Goal: Task Accomplishment & Management: Use online tool/utility

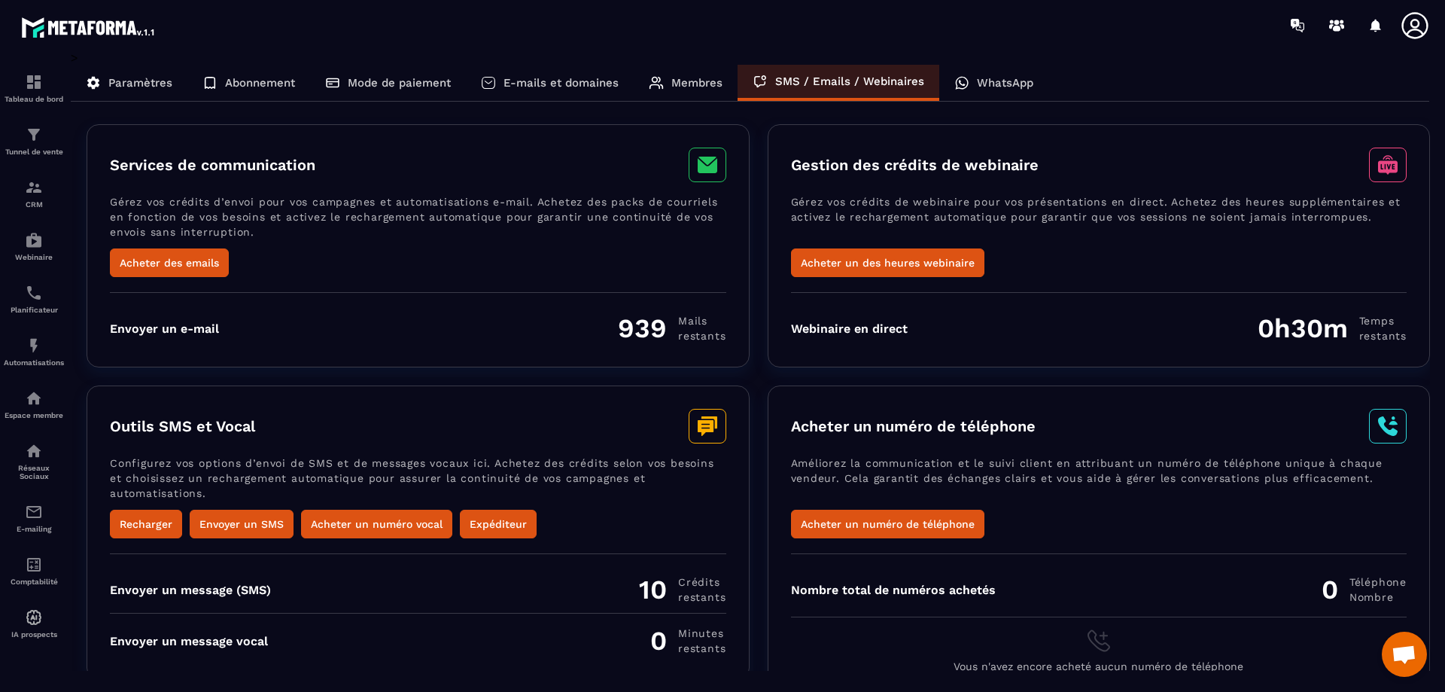
scroll to position [2326, 0]
click at [692, 88] on p "Membres" at bounding box center [697, 83] width 51 height 14
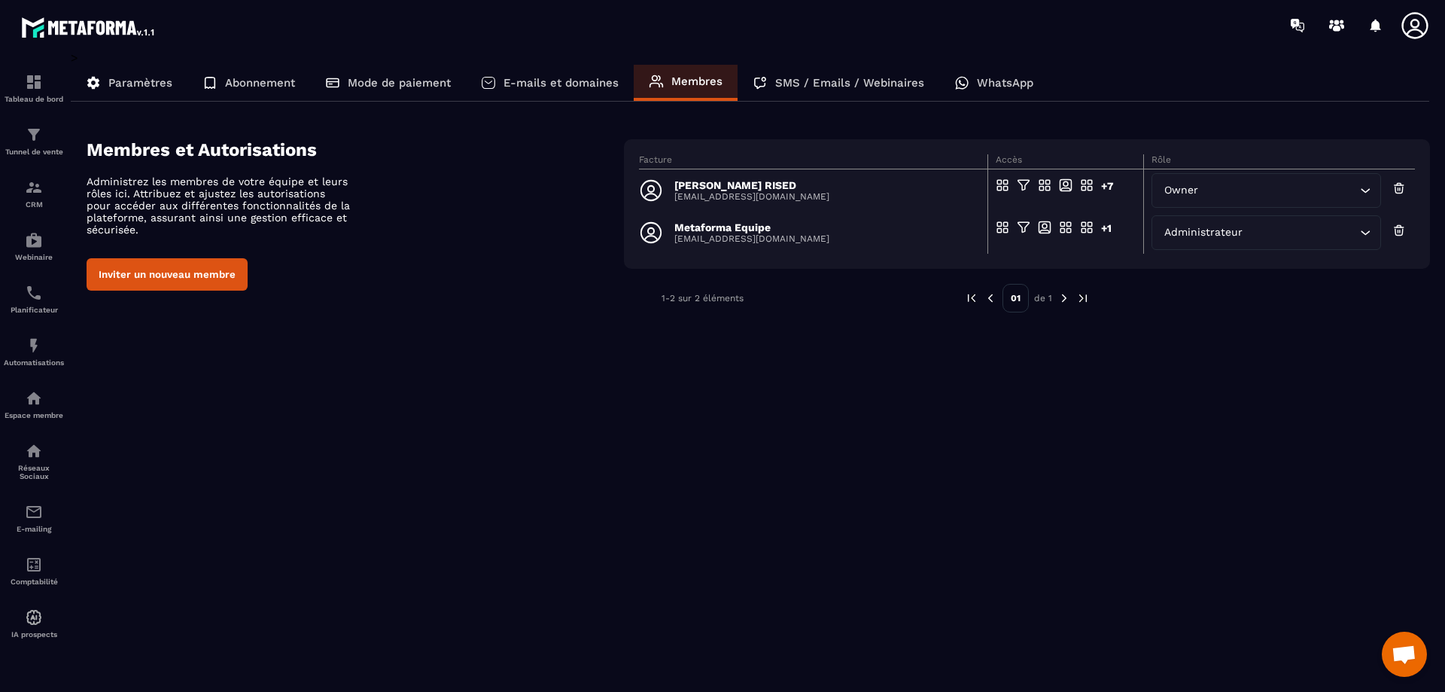
click at [580, 84] on p "E-mails et domaines" at bounding box center [561, 83] width 115 height 14
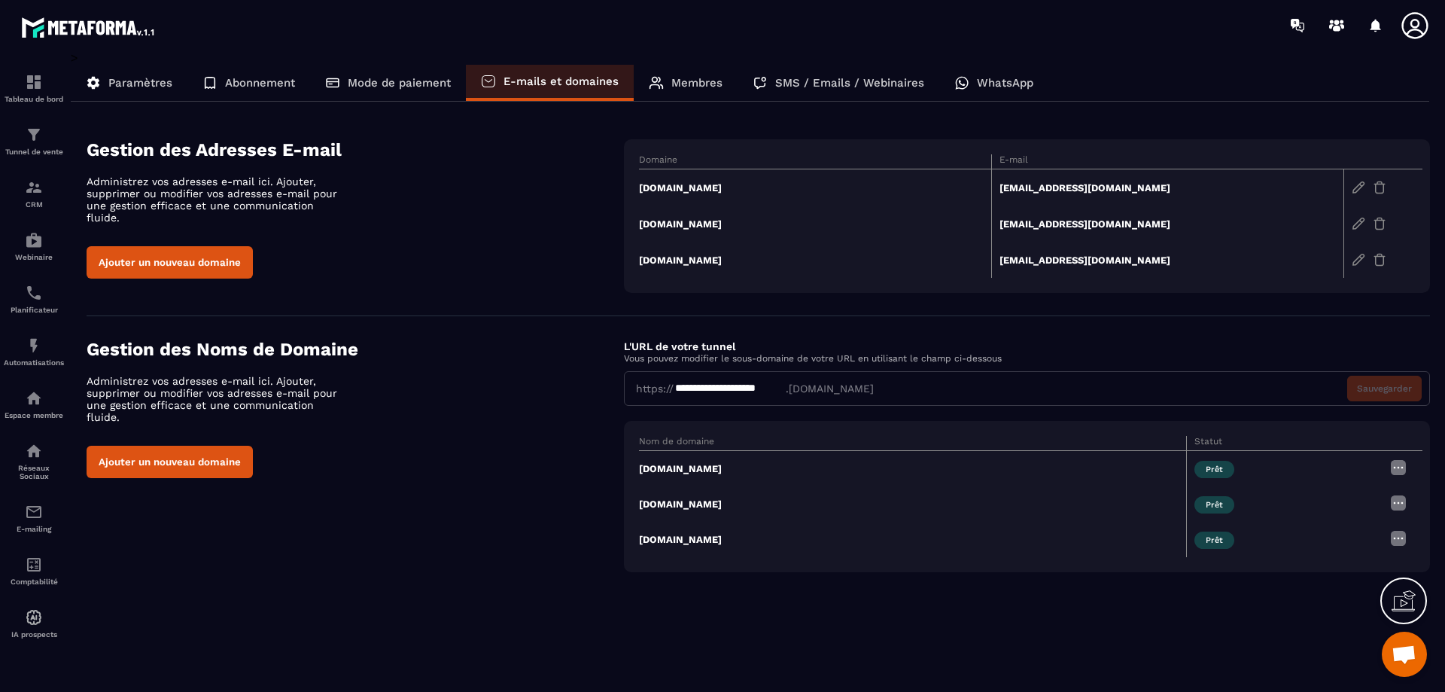
click at [675, 83] on p "Membres" at bounding box center [697, 83] width 51 height 14
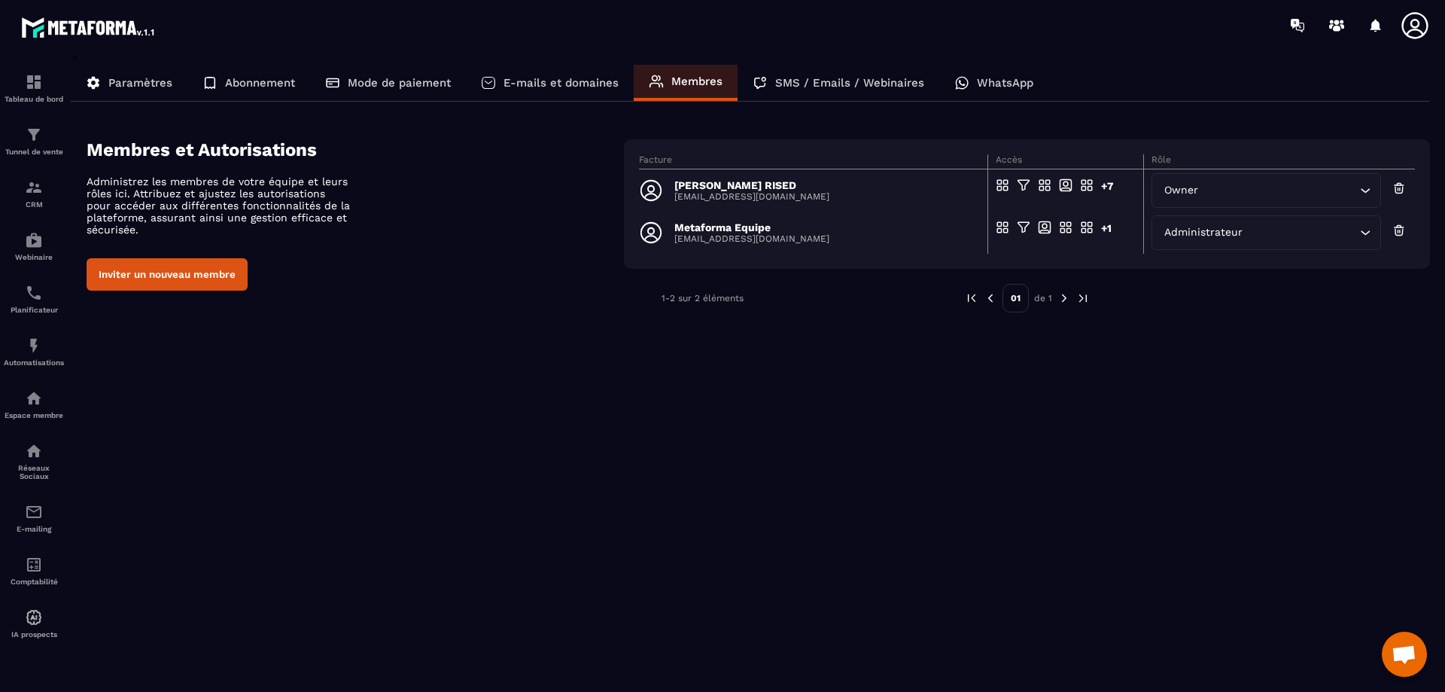
click at [526, 81] on p "E-mails et domaines" at bounding box center [561, 83] width 115 height 14
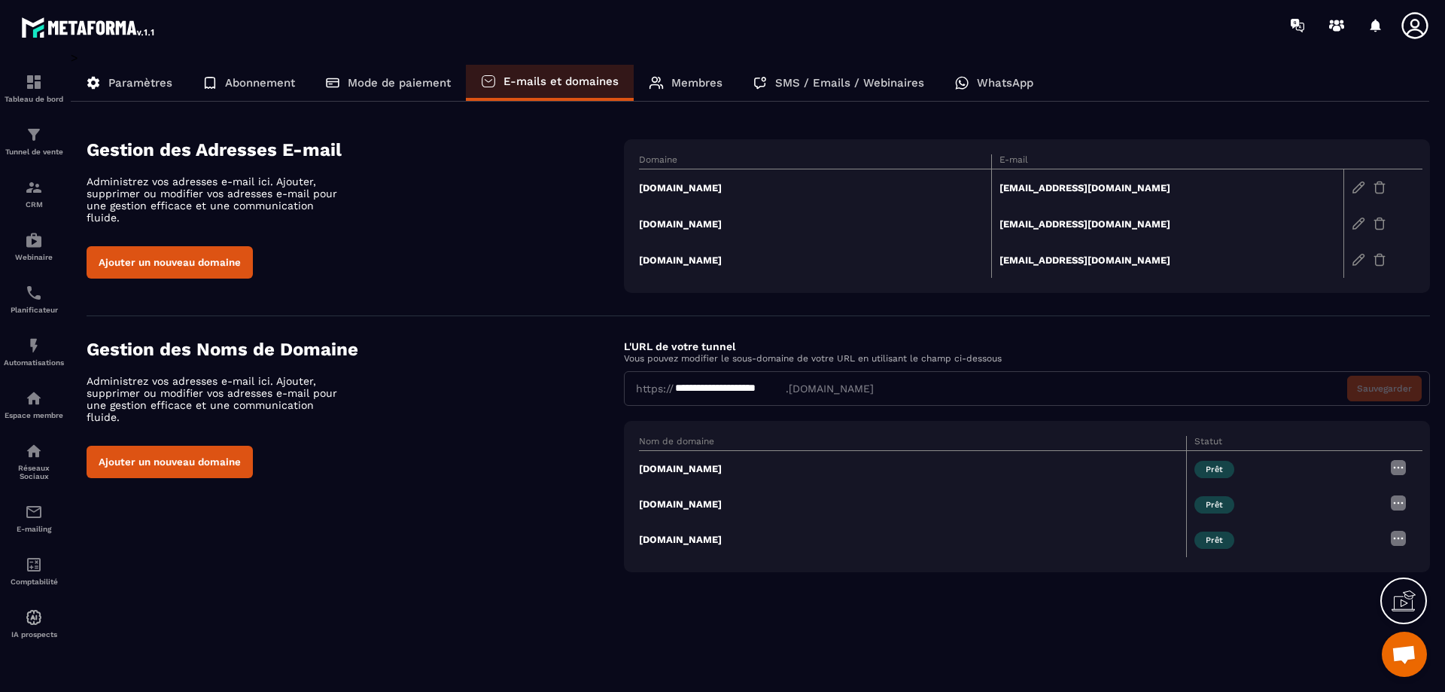
click at [1355, 225] on img at bounding box center [1359, 224] width 14 height 14
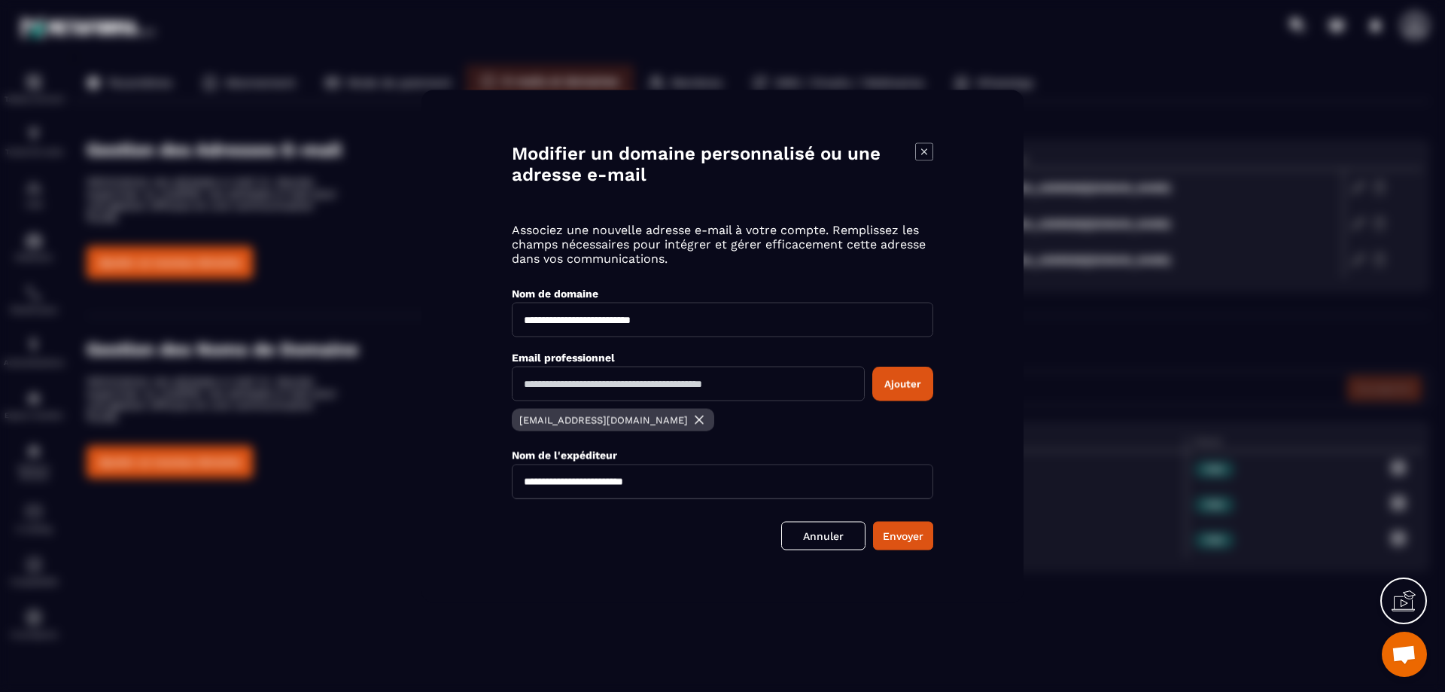
drag, startPoint x: 521, startPoint y: 417, endPoint x: 705, endPoint y: 420, distance: 184.5
click at [688, 420] on p "[EMAIL_ADDRESS][DOMAIN_NAME]" at bounding box center [603, 419] width 169 height 11
copy p "[EMAIL_ADDRESS][DOMAIN_NAME]"
click at [842, 541] on link "Annuler" at bounding box center [823, 535] width 84 height 29
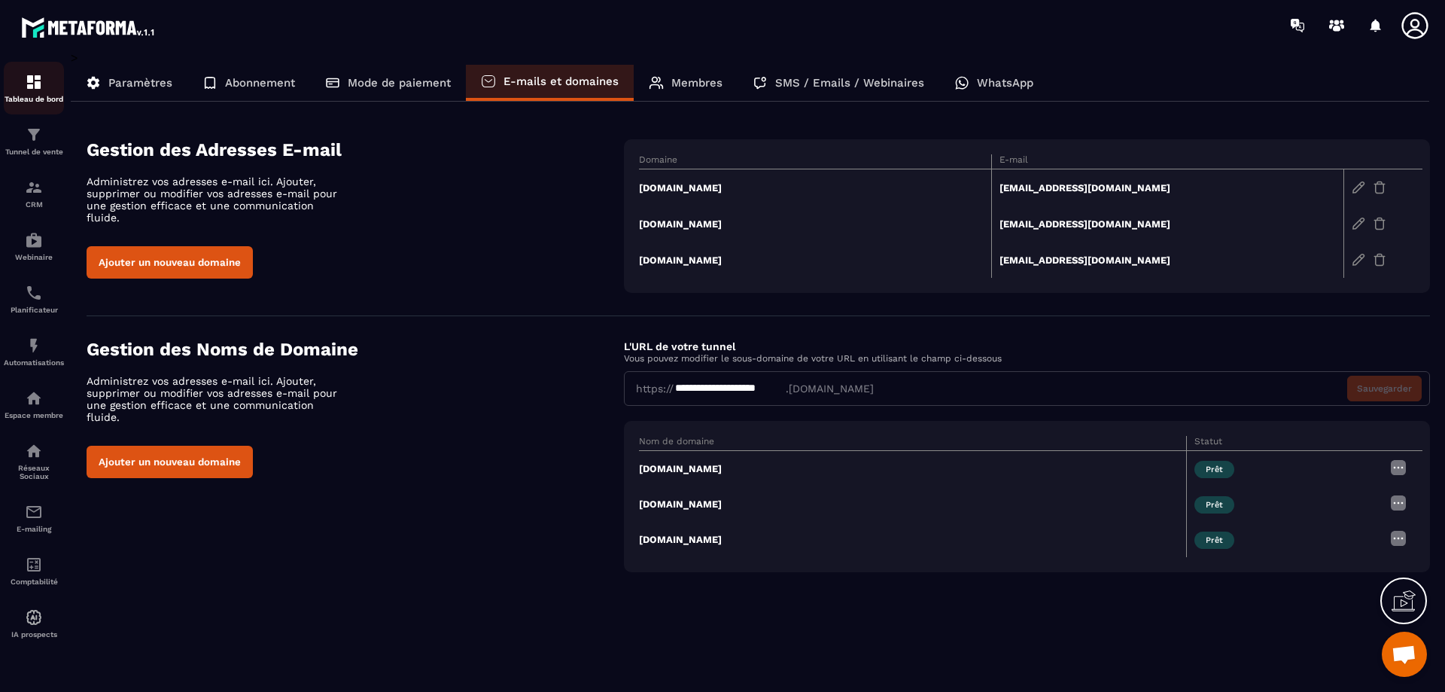
click at [29, 84] on img at bounding box center [34, 82] width 18 height 18
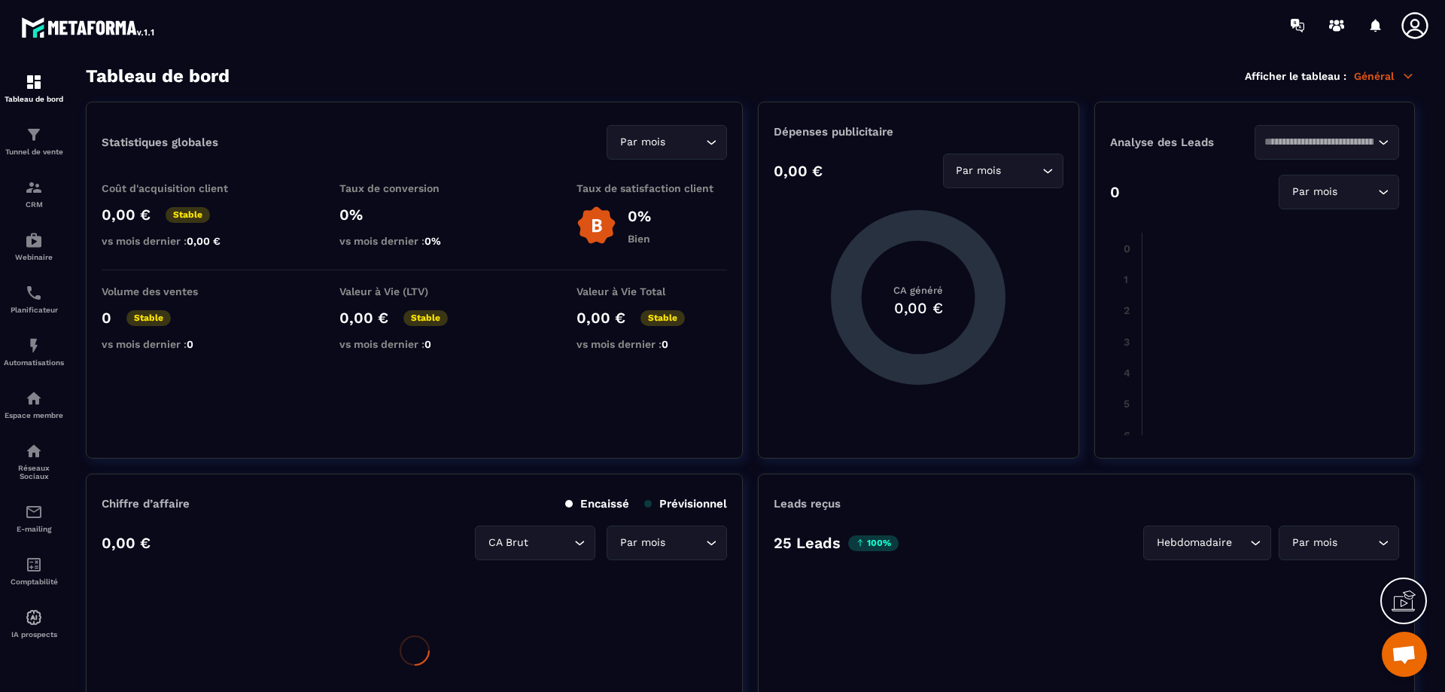
click at [1406, 77] on icon at bounding box center [1409, 76] width 14 height 14
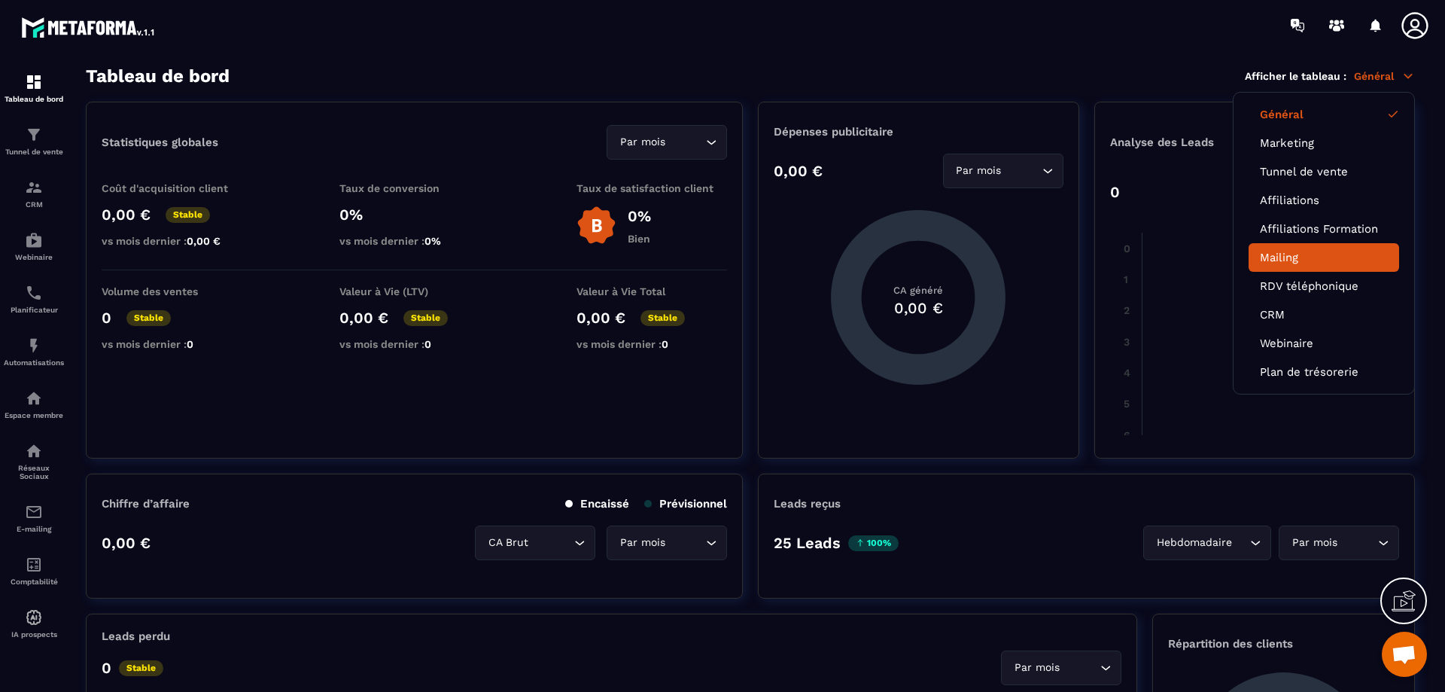
click at [1290, 259] on link "Mailing" at bounding box center [1324, 258] width 128 height 14
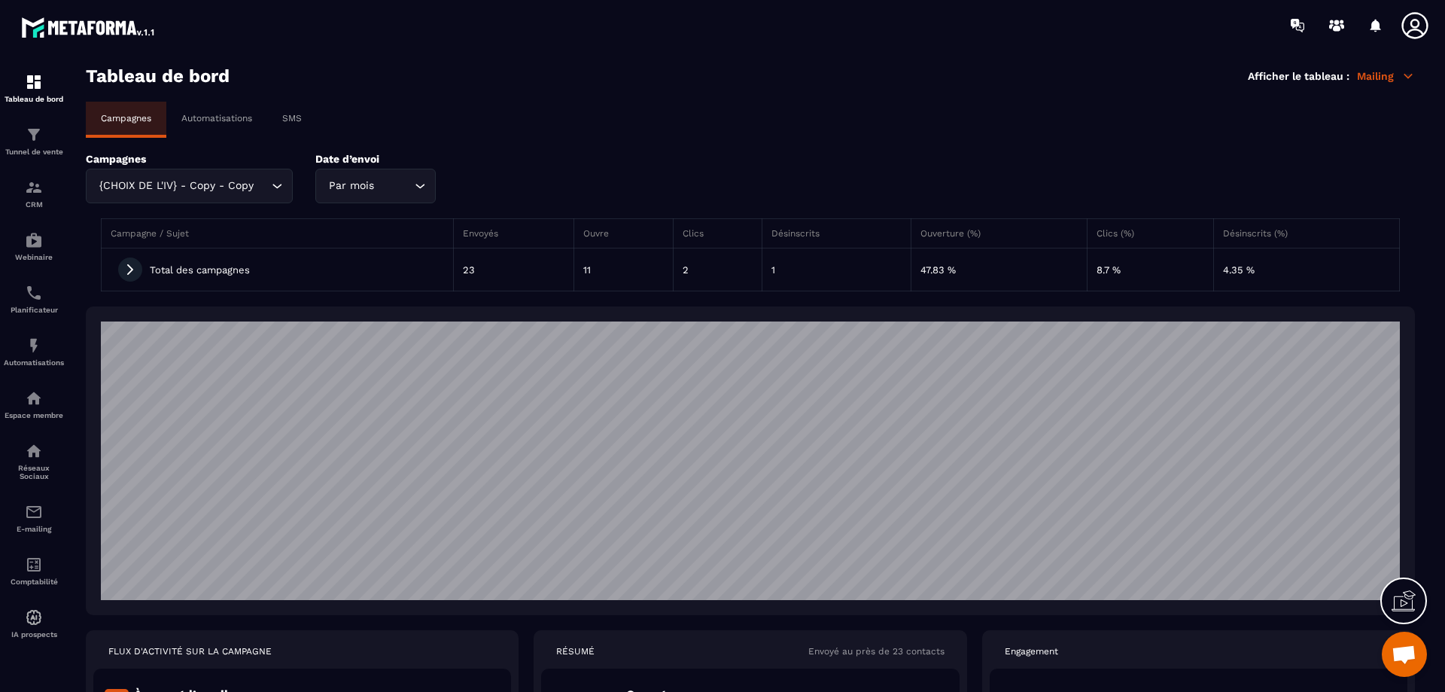
click at [239, 117] on p "Automatisations" at bounding box center [216, 118] width 71 height 11
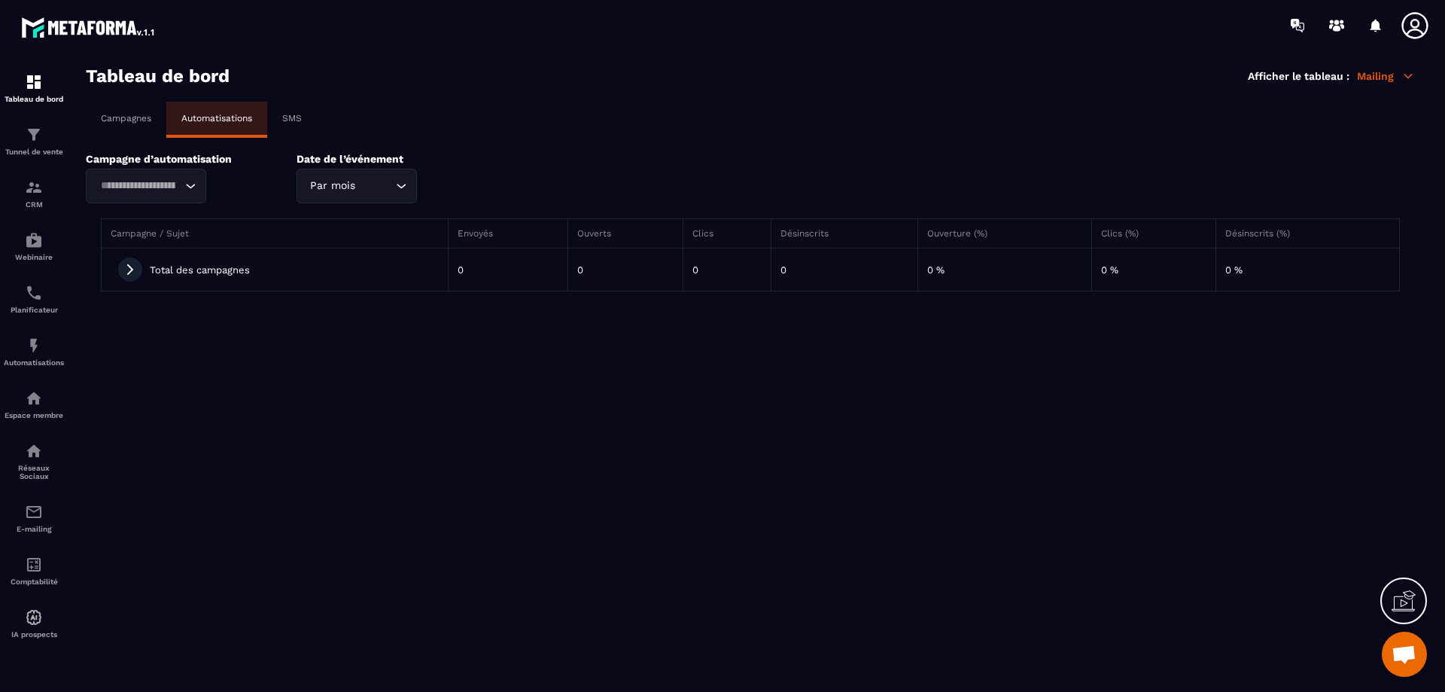
click at [291, 120] on p "SMS" at bounding box center [292, 118] width 20 height 11
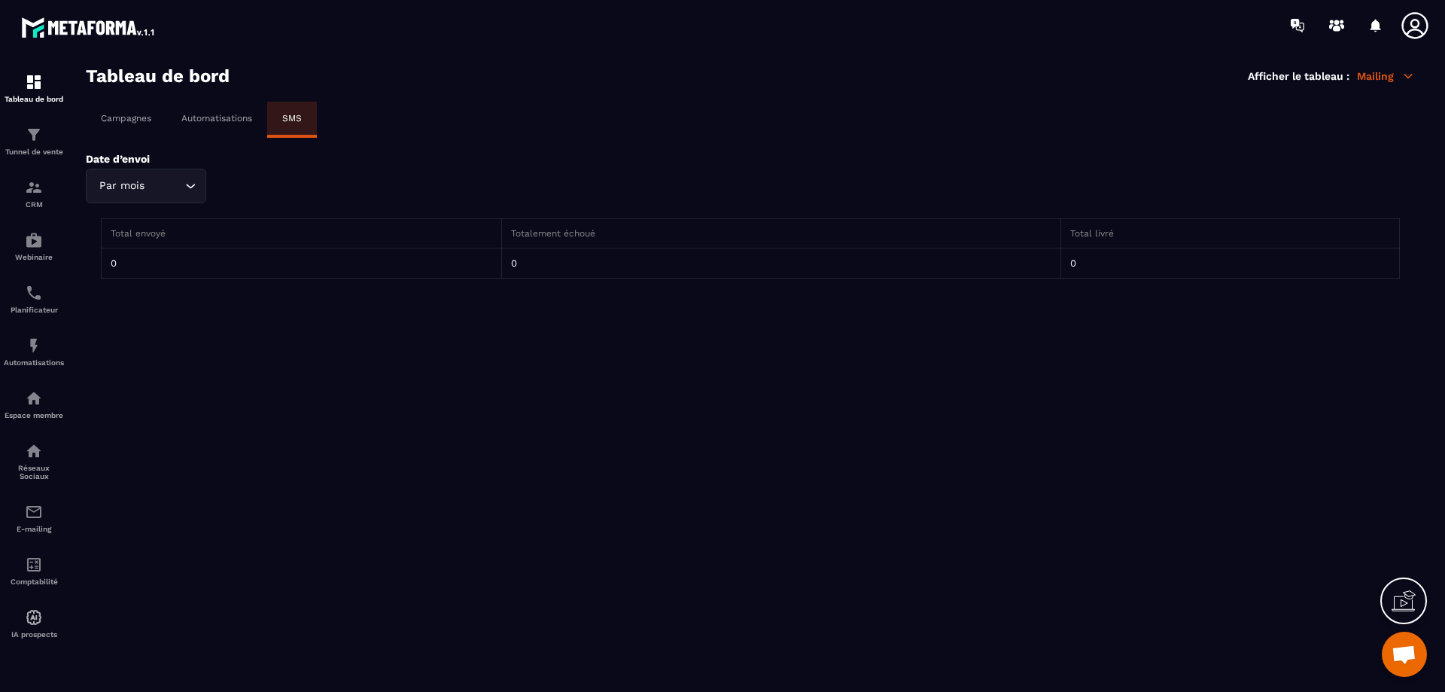
click at [125, 122] on p "Campagnes" at bounding box center [126, 118] width 50 height 11
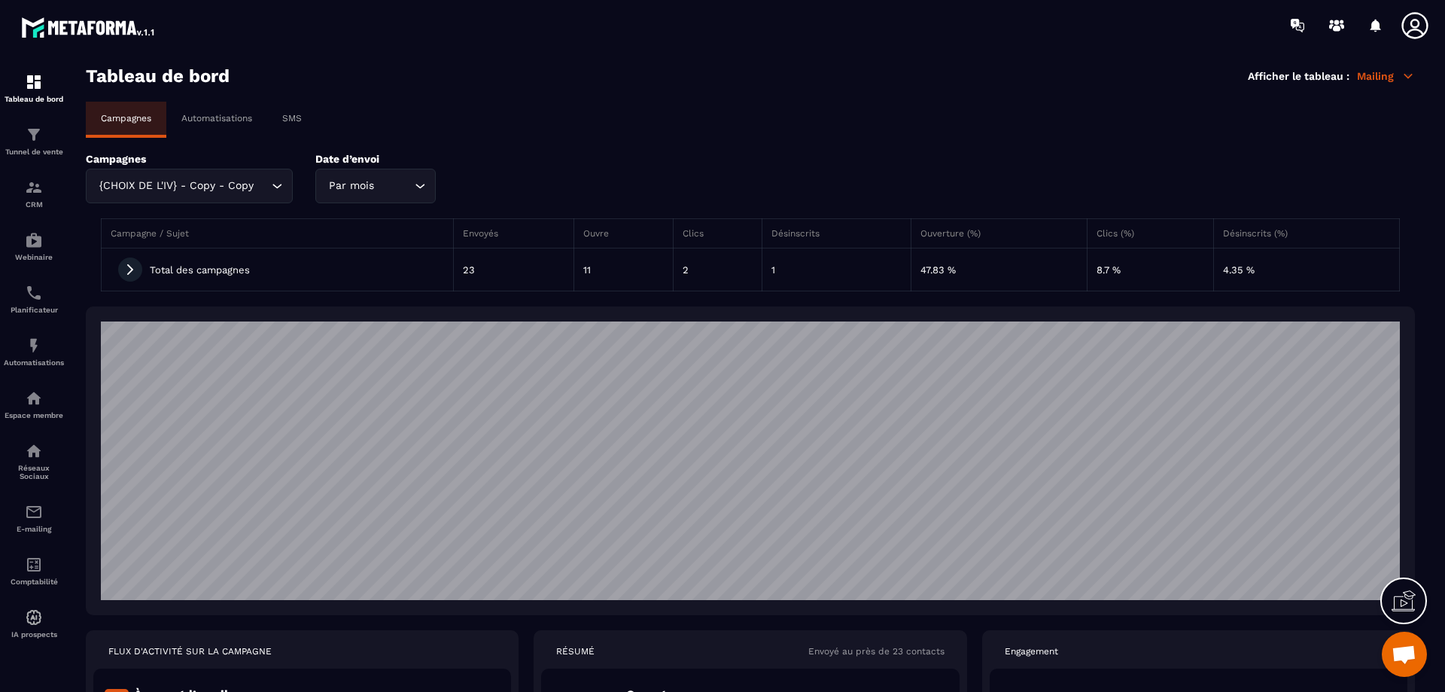
click at [279, 181] on div "Campagnes {CHOIX DE L'IV} - Copy - Copy Loading... Date d’envoi Par mois Loadin…" at bounding box center [751, 178] width 1330 height 50
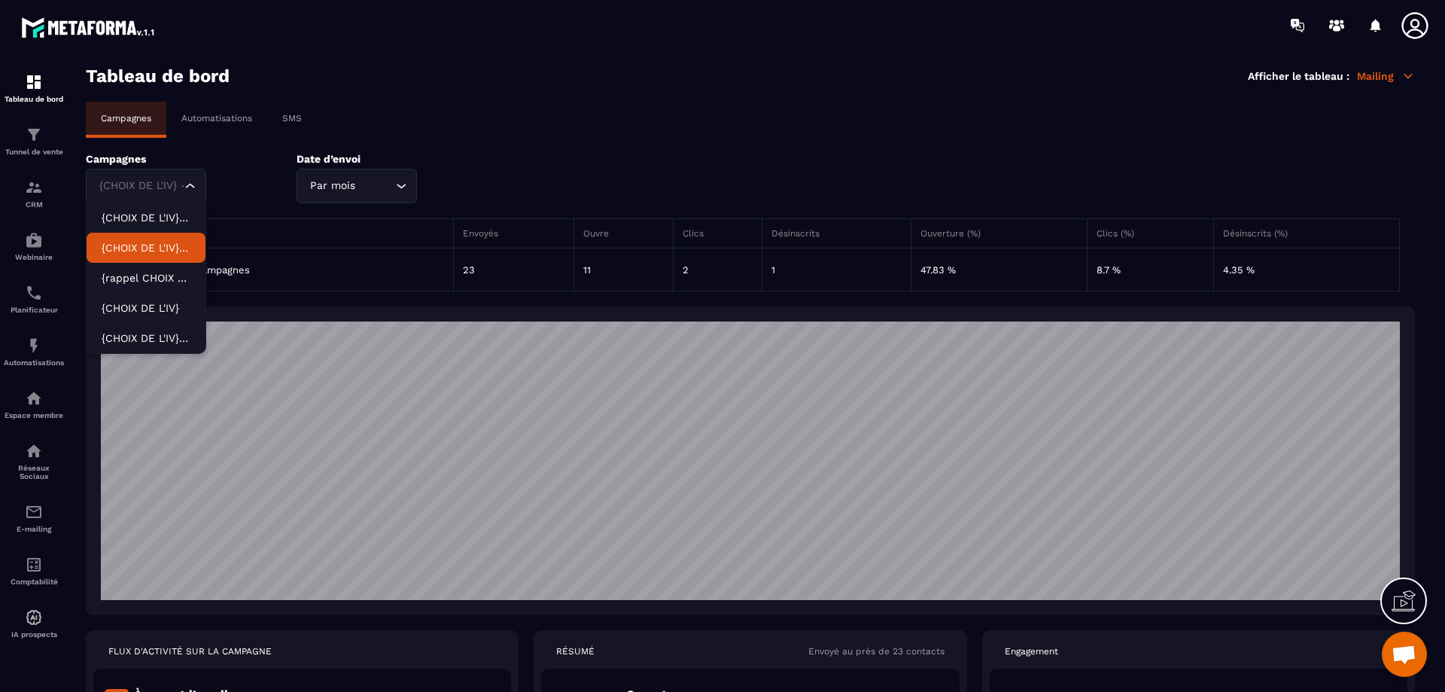
click at [159, 246] on p "{CHOIX DE L'IV} - Copy" at bounding box center [146, 247] width 89 height 15
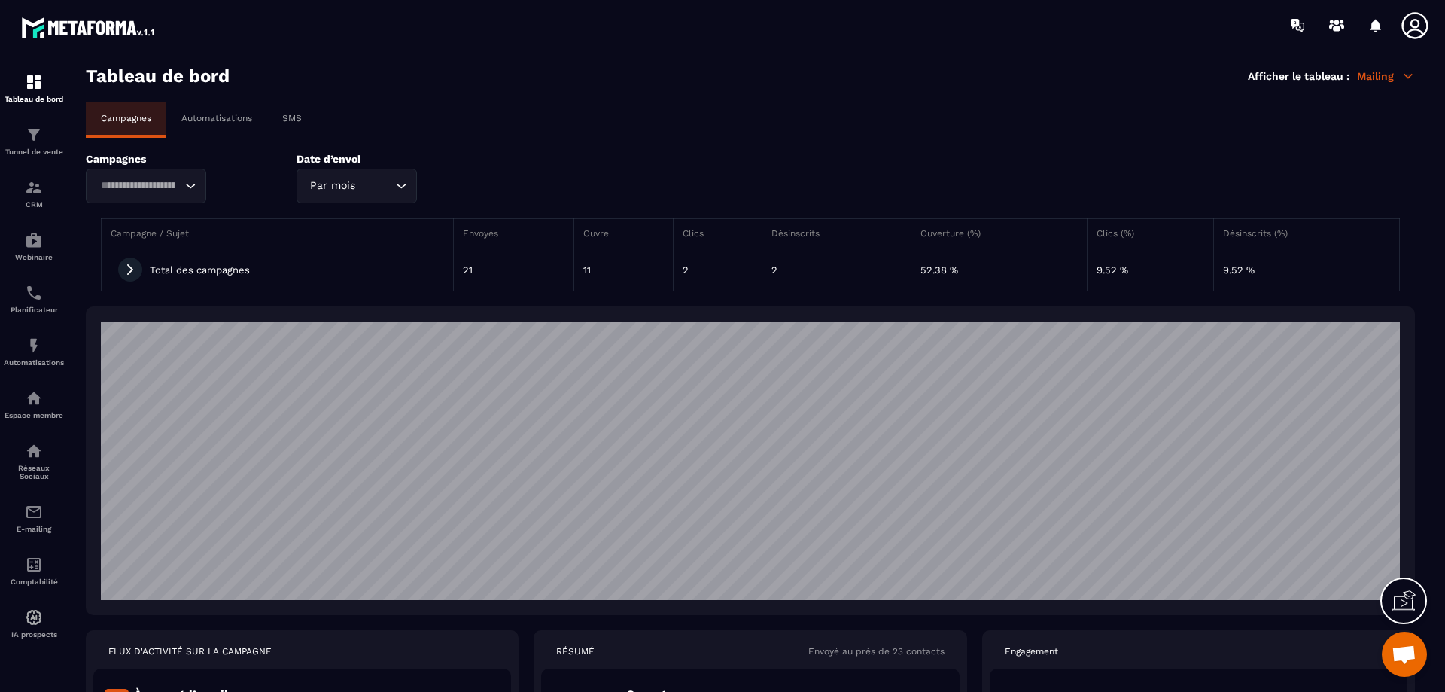
click at [194, 189] on icon "Search for option" at bounding box center [190, 185] width 15 height 15
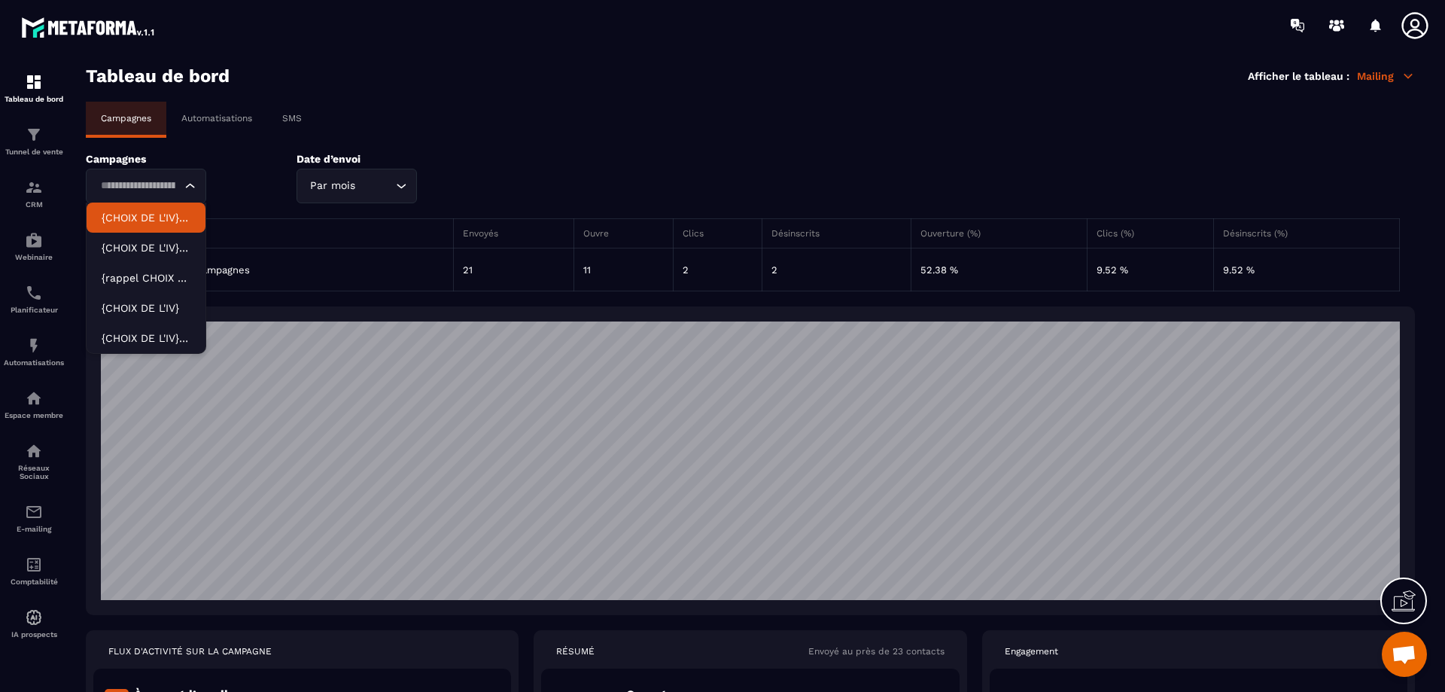
click at [169, 215] on p "{CHOIX DE L'IV} - Copy - Copy" at bounding box center [146, 217] width 89 height 15
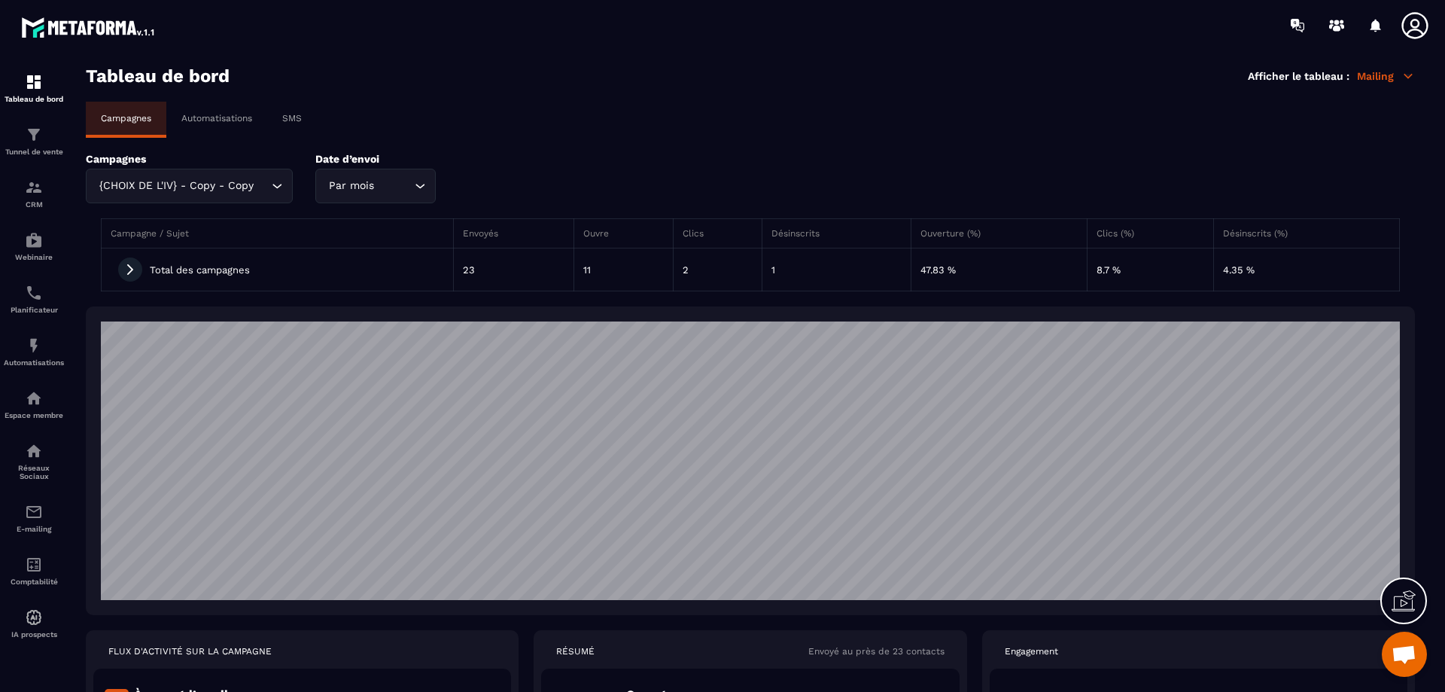
click at [242, 181] on div "{CHOIX DE L'IV} - Copy - Copy Loading..." at bounding box center [189, 186] width 207 height 35
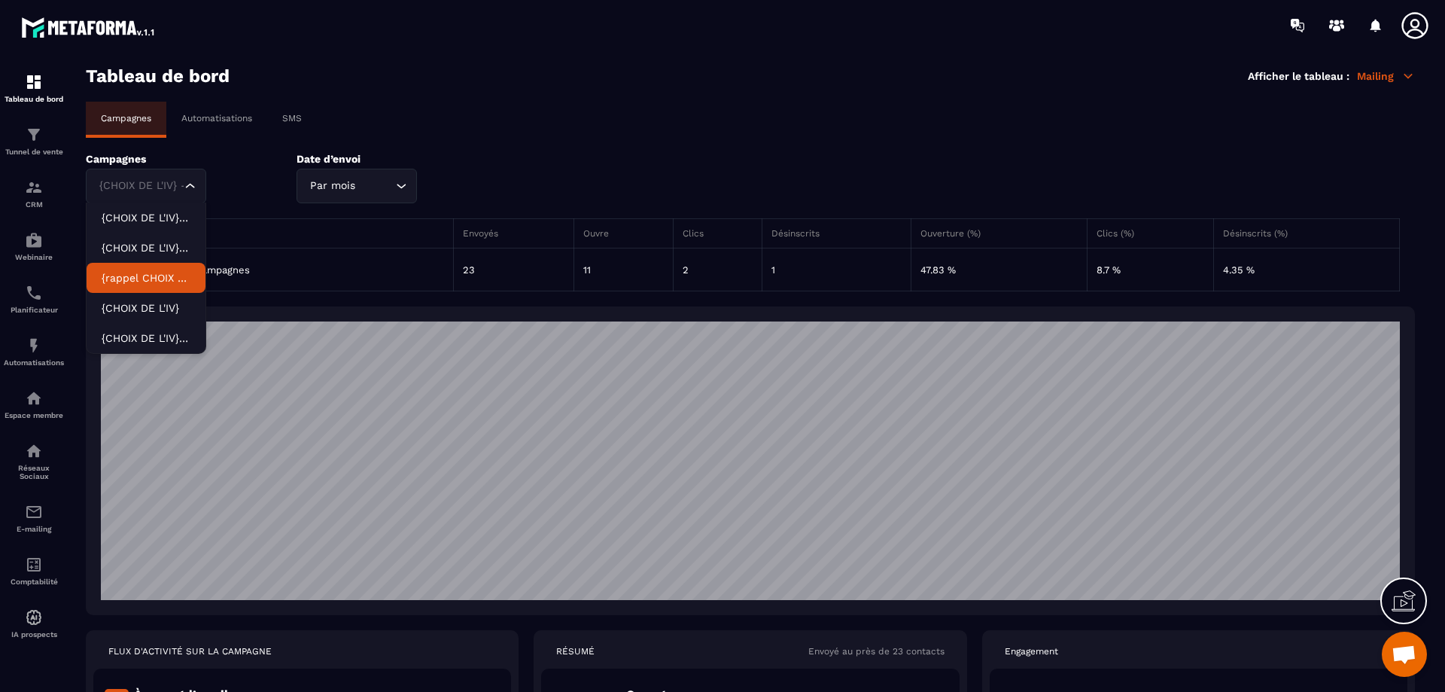
click at [166, 269] on li "{rappel CHOIX DE L'IV}" at bounding box center [146, 278] width 119 height 30
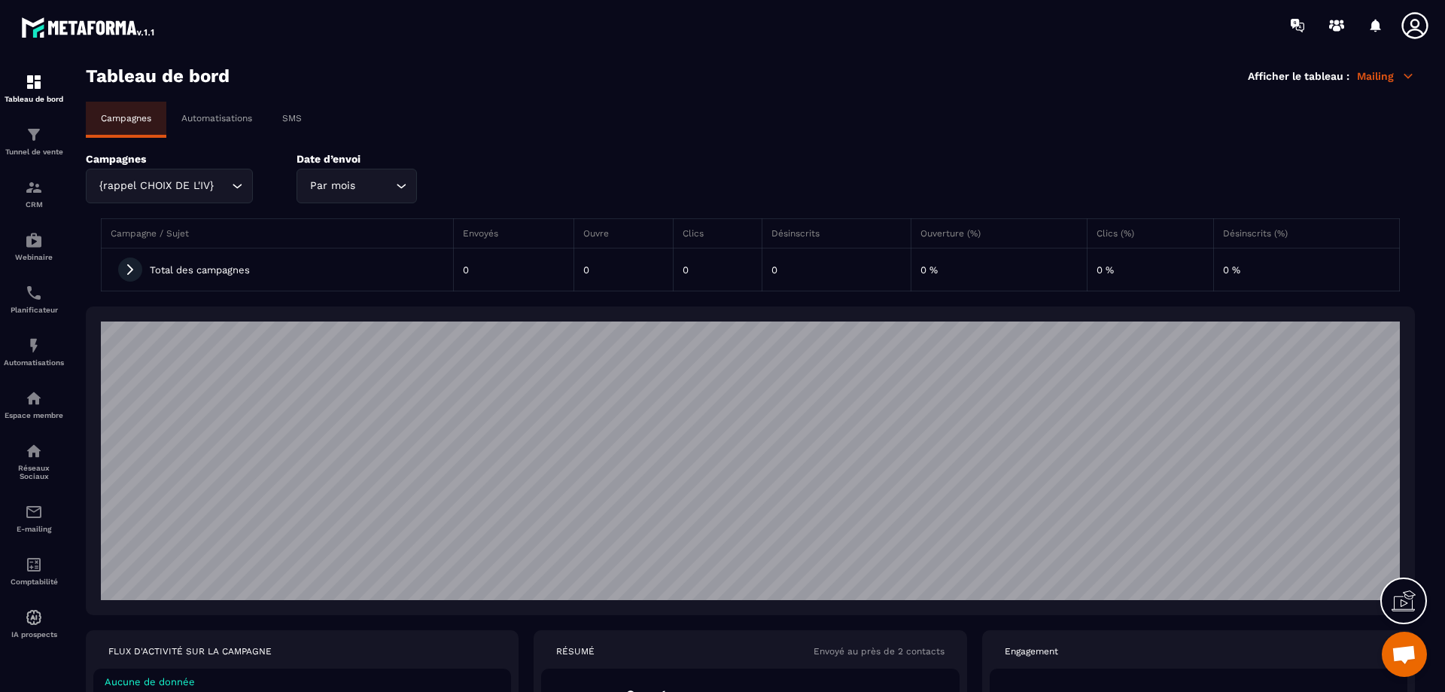
click at [186, 185] on div "{rappel CHOIX DE L'IV} Loading..." at bounding box center [169, 186] width 167 height 35
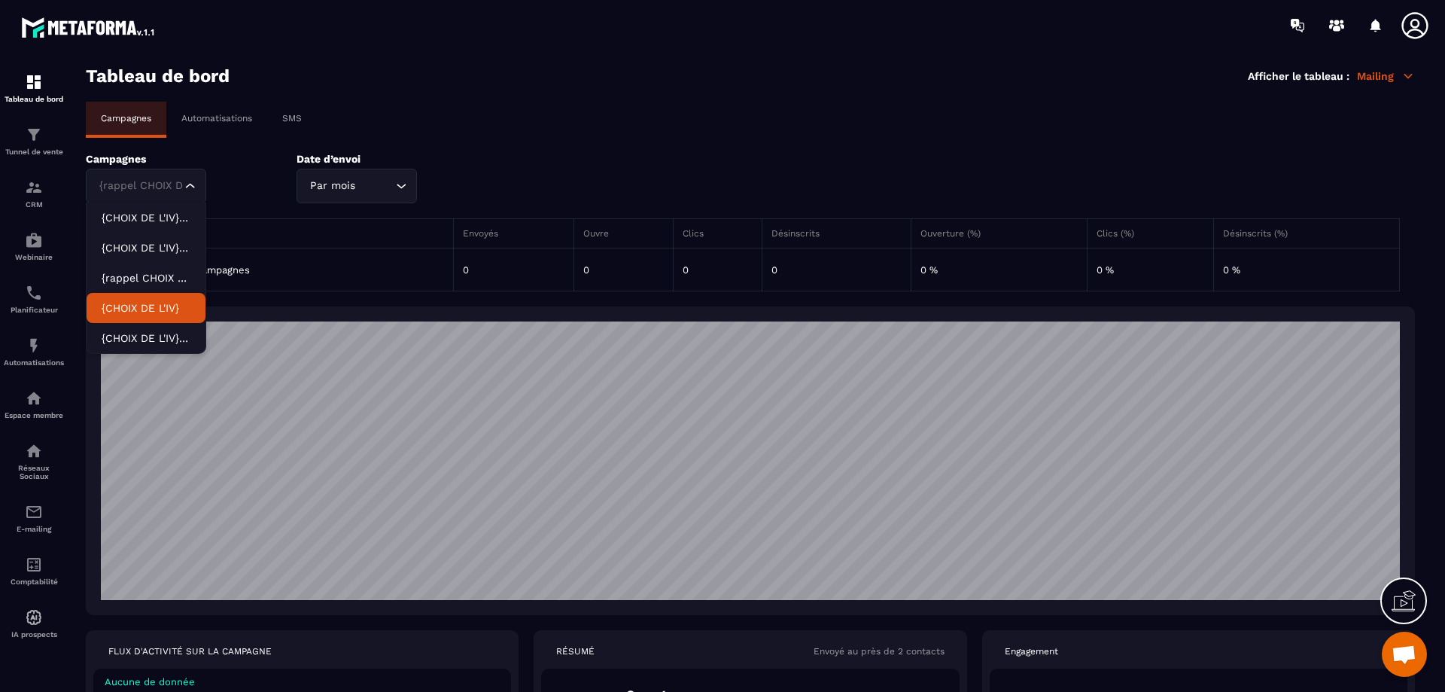
click at [166, 300] on li "{CHOIX DE L'IV}" at bounding box center [146, 308] width 119 height 30
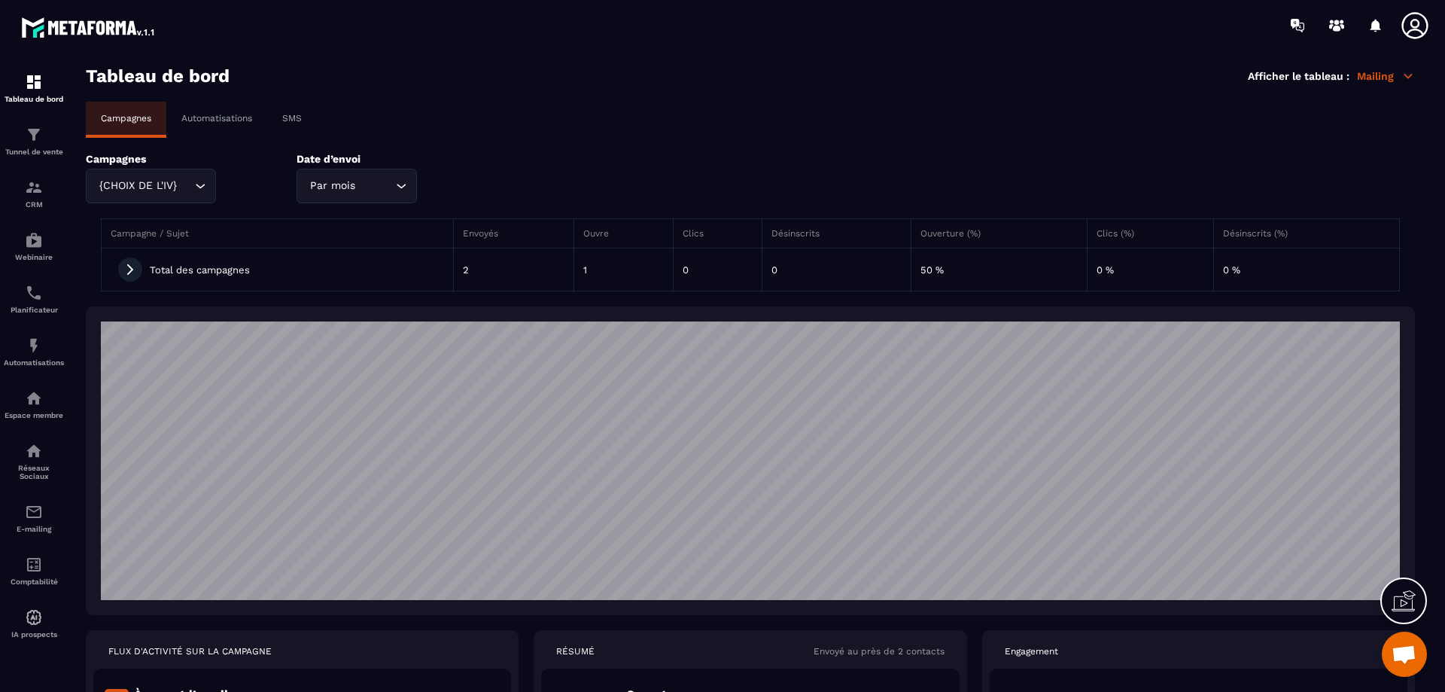
click at [198, 190] on div "{CHOIX DE L'IV} Loading..." at bounding box center [151, 186] width 130 height 35
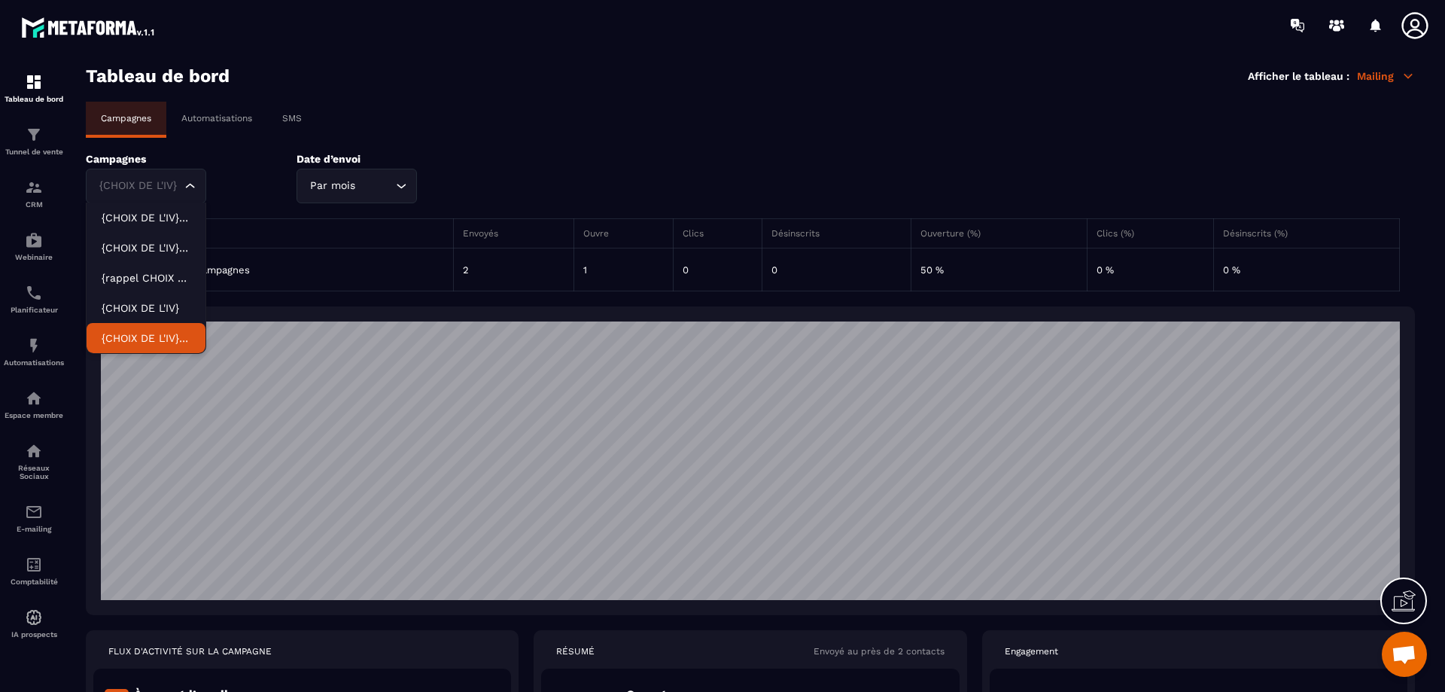
click at [157, 336] on p "{CHOIX DE L'IV} - Copy" at bounding box center [146, 338] width 89 height 15
click at [182, 178] on div "{CHOIX DE L'IV} - Copy" at bounding box center [138, 186] width 89 height 17
click at [149, 188] on input "Search for option" at bounding box center [139, 186] width 86 height 17
click at [152, 220] on p "{CHOIX DE L'IV} - Copy - Copy" at bounding box center [146, 217] width 89 height 15
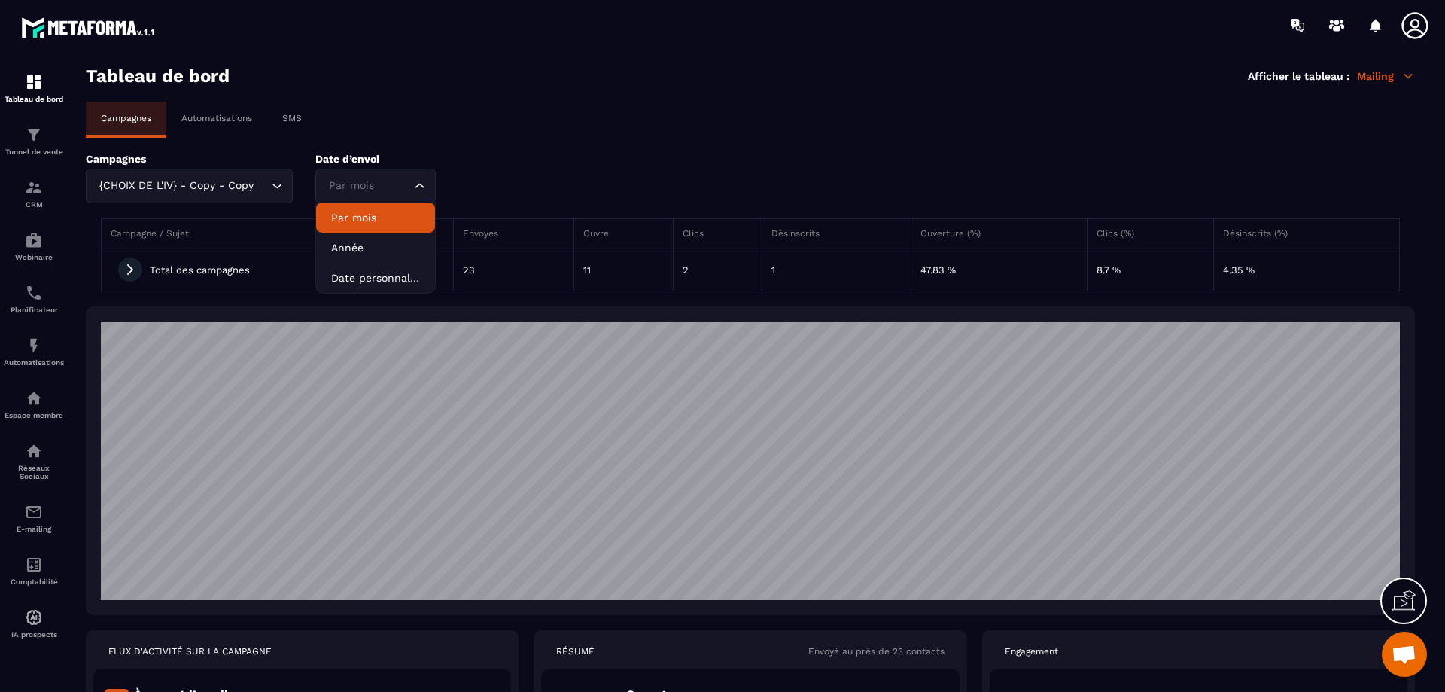
click at [417, 184] on icon "Search for option" at bounding box center [420, 185] width 15 height 15
click at [698, 137] on div "Campagnes Automatisations SMS" at bounding box center [751, 120] width 1330 height 36
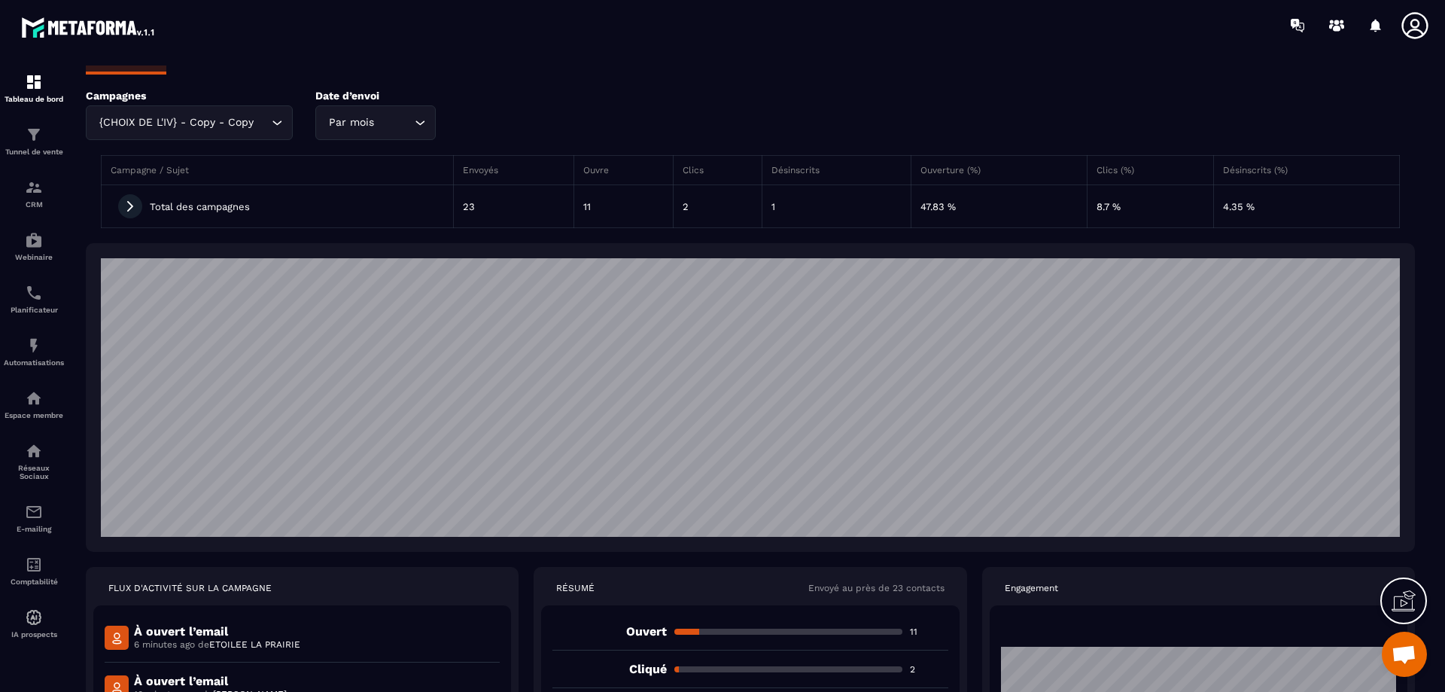
scroll to position [231, 0]
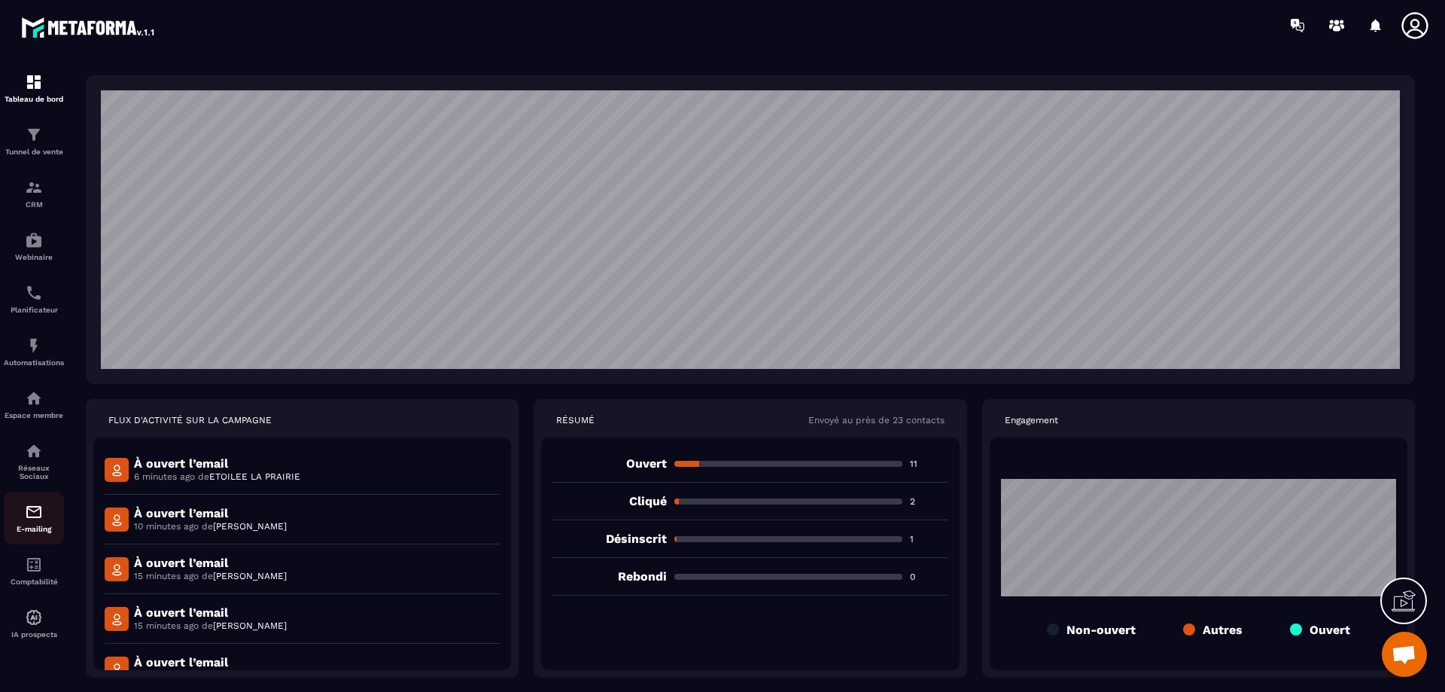
click at [41, 505] on img at bounding box center [34, 512] width 18 height 18
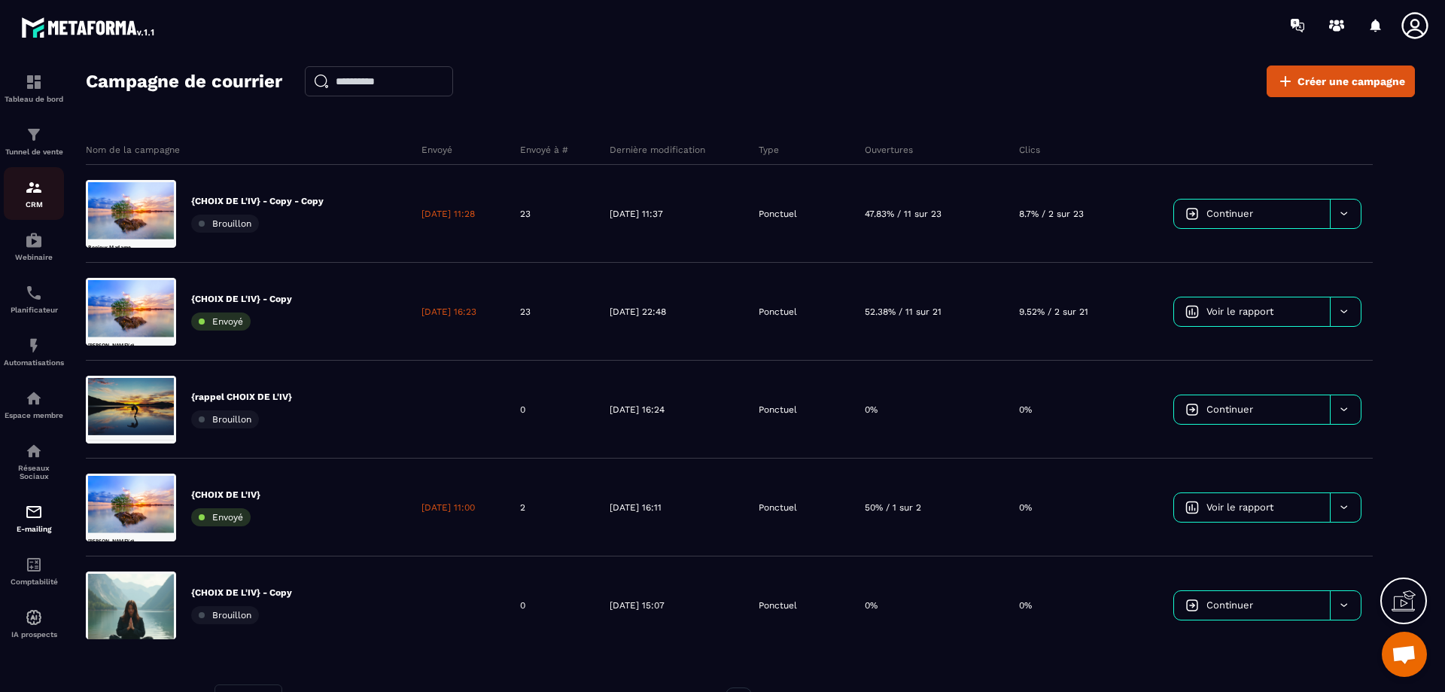
click at [31, 187] on img at bounding box center [34, 187] width 18 height 18
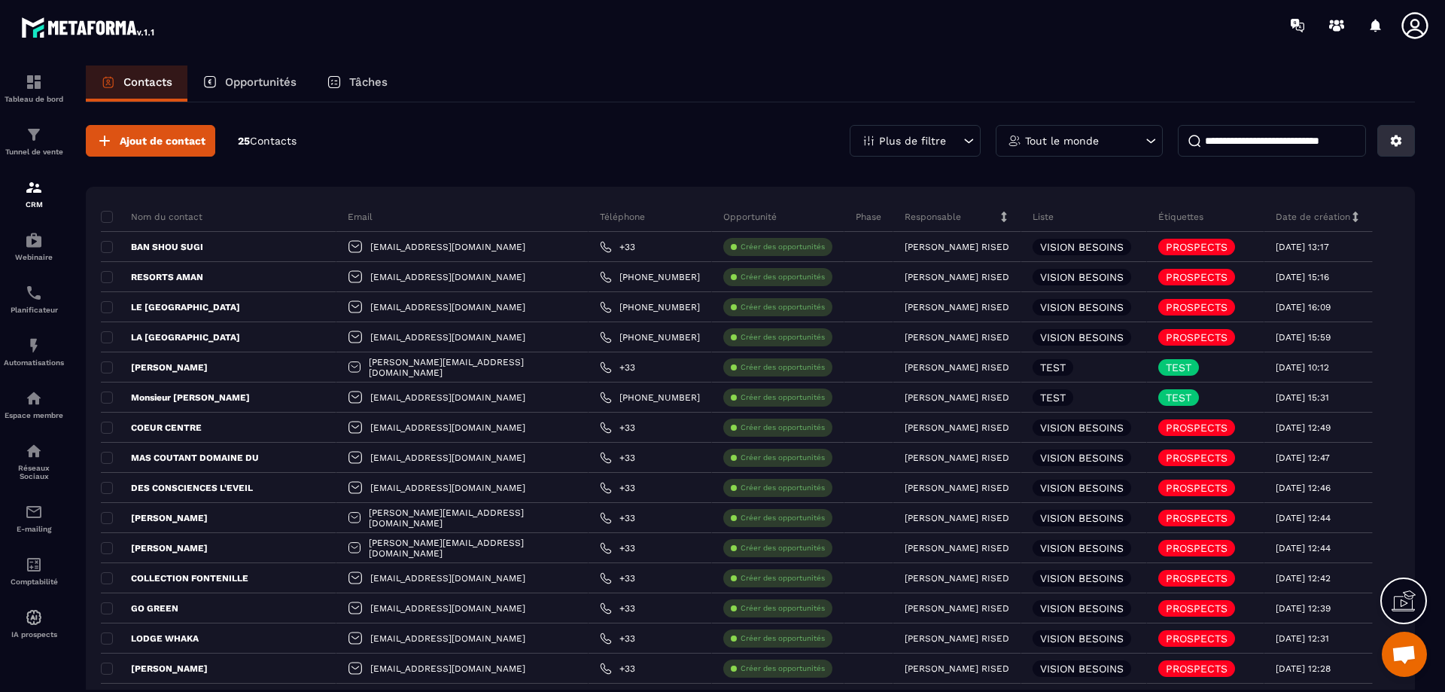
click at [1392, 148] on button at bounding box center [1397, 141] width 38 height 32
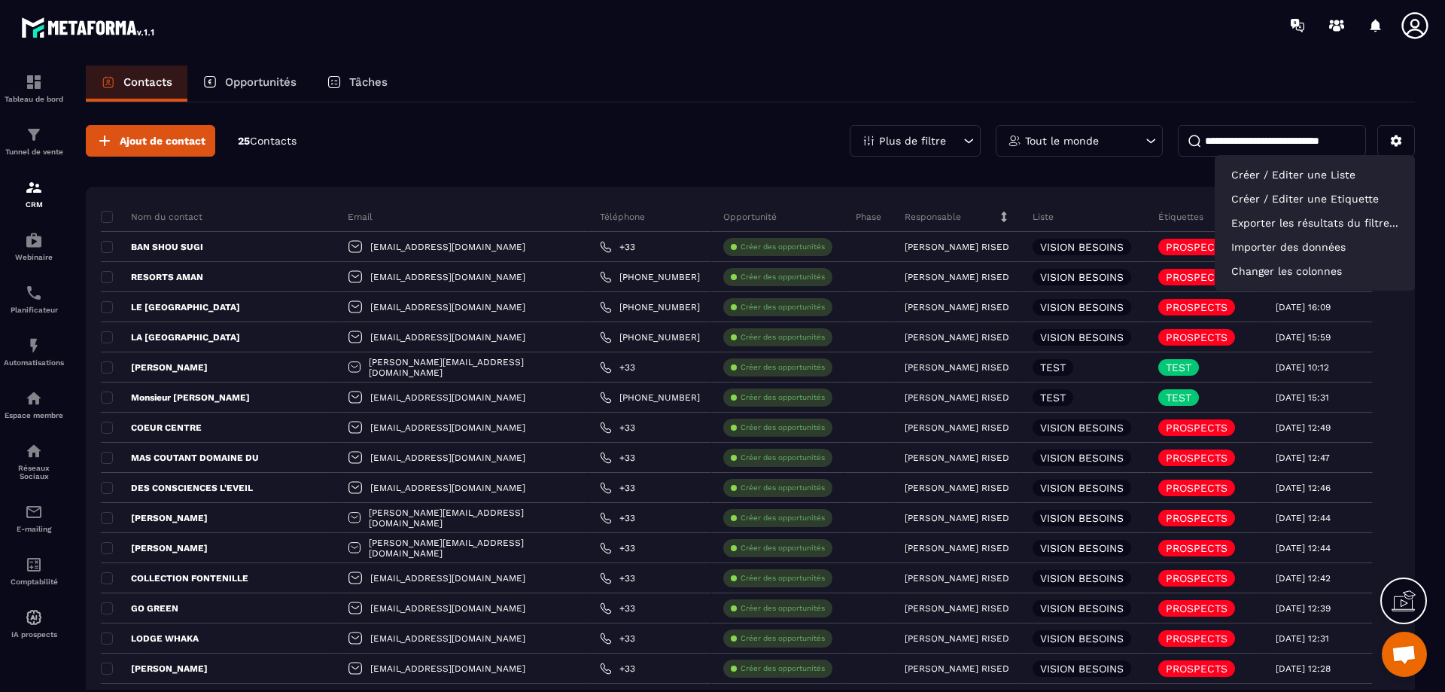
click at [711, 116] on div "Ajout de contact 25 Contacts Plus de filtre Tout le monde Créer / Editer une Li…" at bounding box center [751, 598] width 1330 height 992
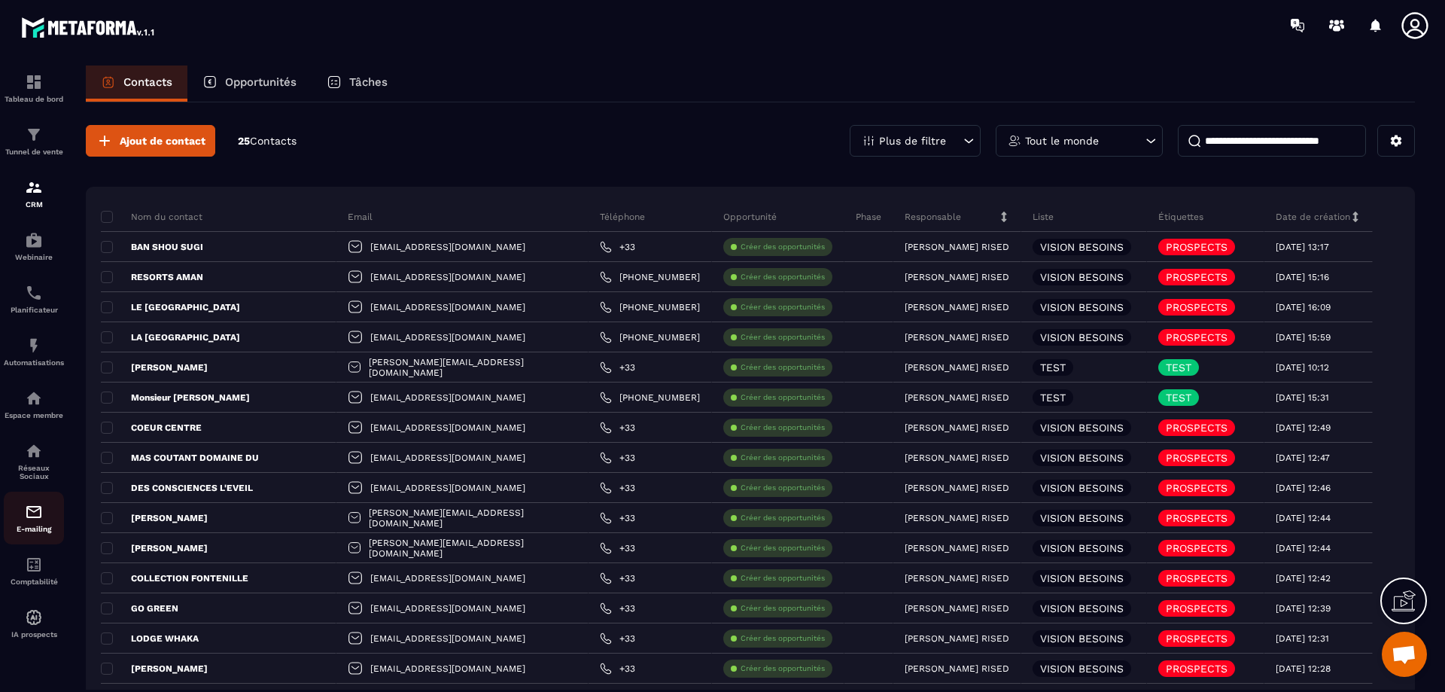
click at [31, 518] on img at bounding box center [34, 512] width 18 height 18
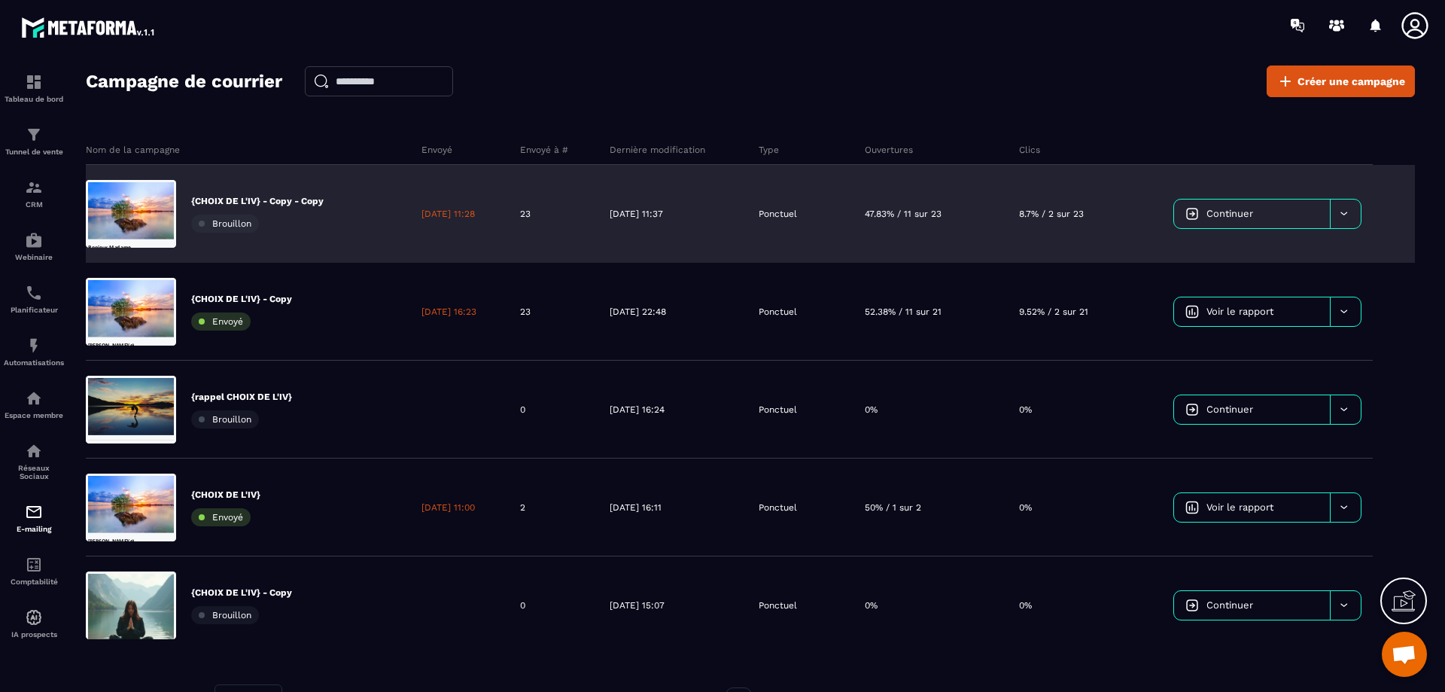
click at [1252, 211] on span "Continuer" at bounding box center [1230, 213] width 47 height 11
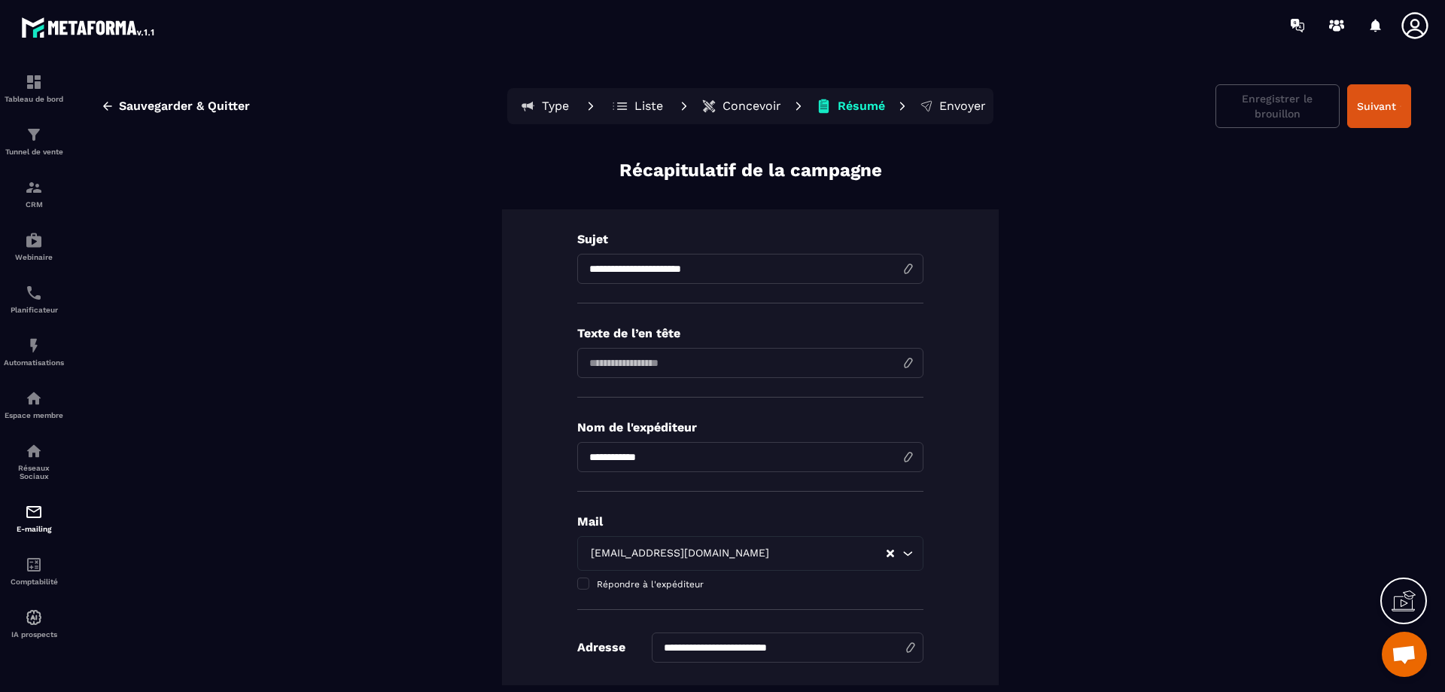
click at [740, 101] on p "Concevoir" at bounding box center [752, 106] width 59 height 15
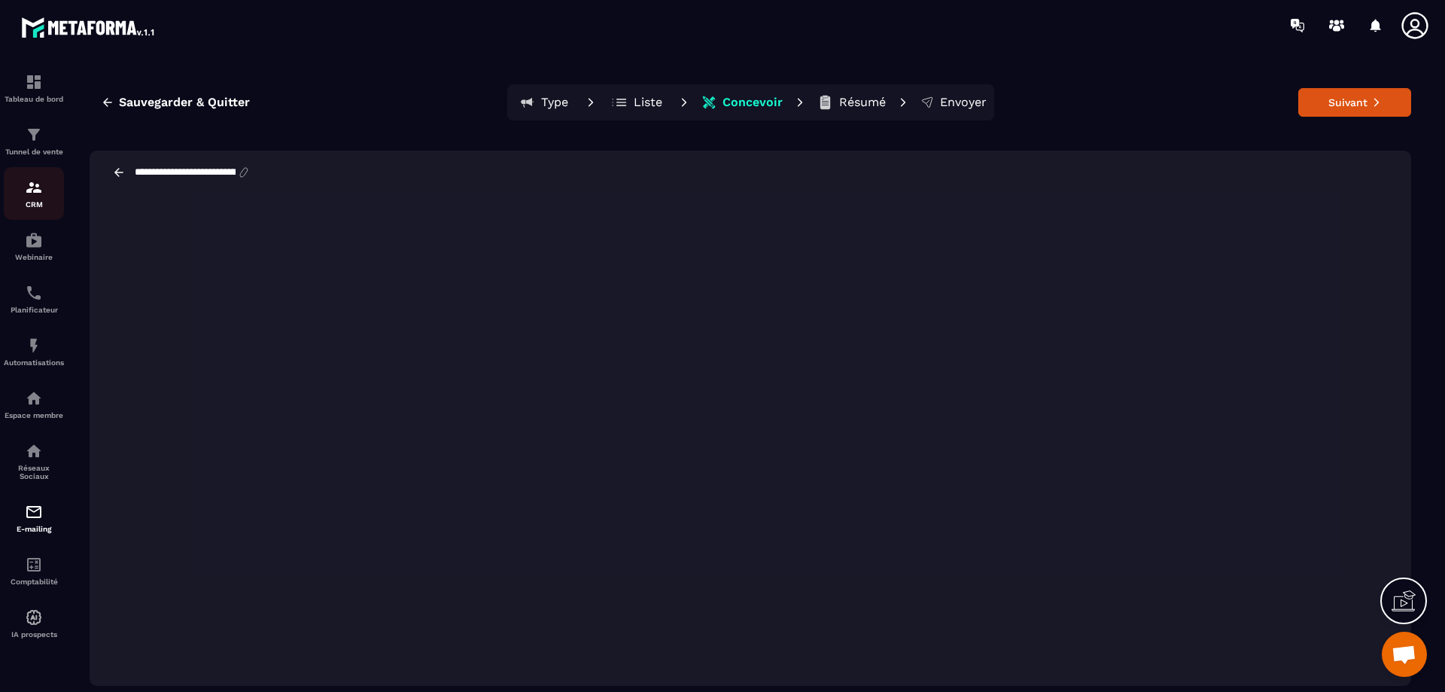
click at [38, 193] on img at bounding box center [34, 187] width 18 height 18
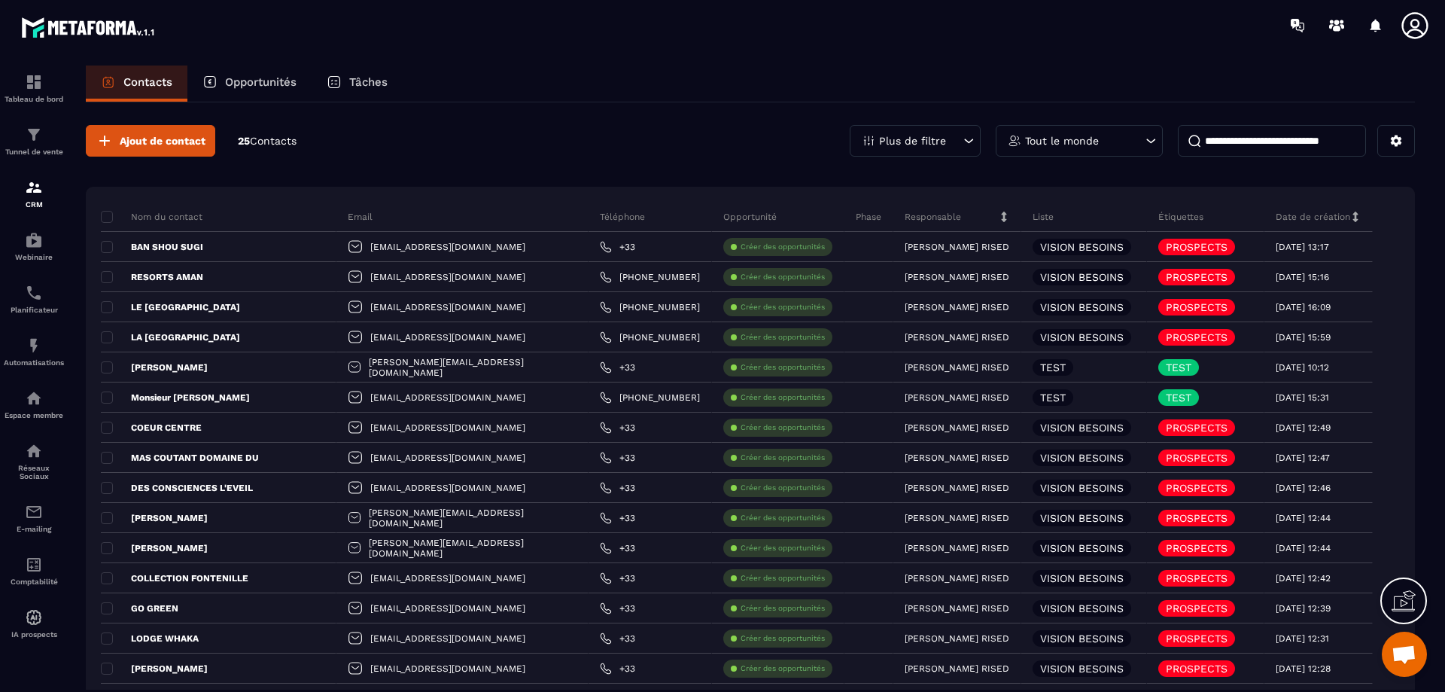
click at [266, 145] on span "Contacts" at bounding box center [273, 141] width 47 height 12
click at [264, 82] on p "Opportunités" at bounding box center [261, 82] width 72 height 14
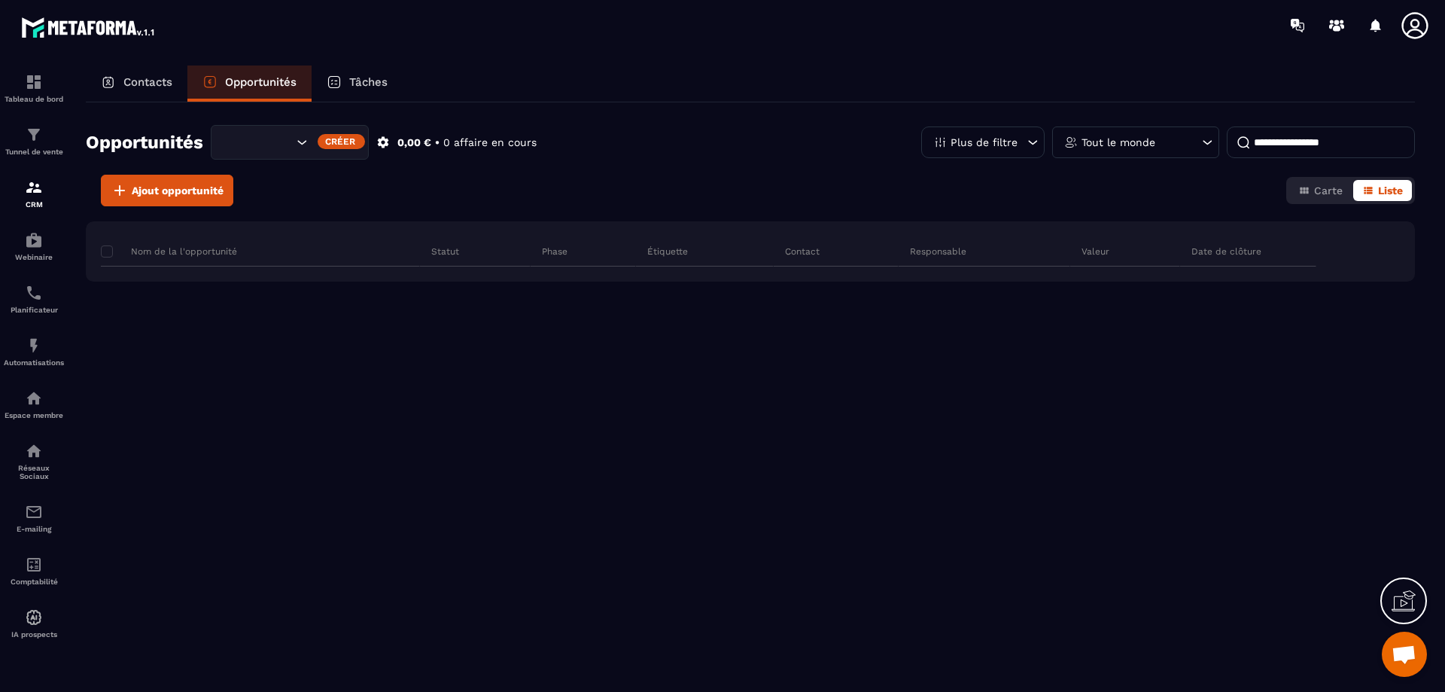
click at [357, 81] on p "Tâches" at bounding box center [368, 82] width 38 height 14
